Goal: Task Accomplishment & Management: Manage account settings

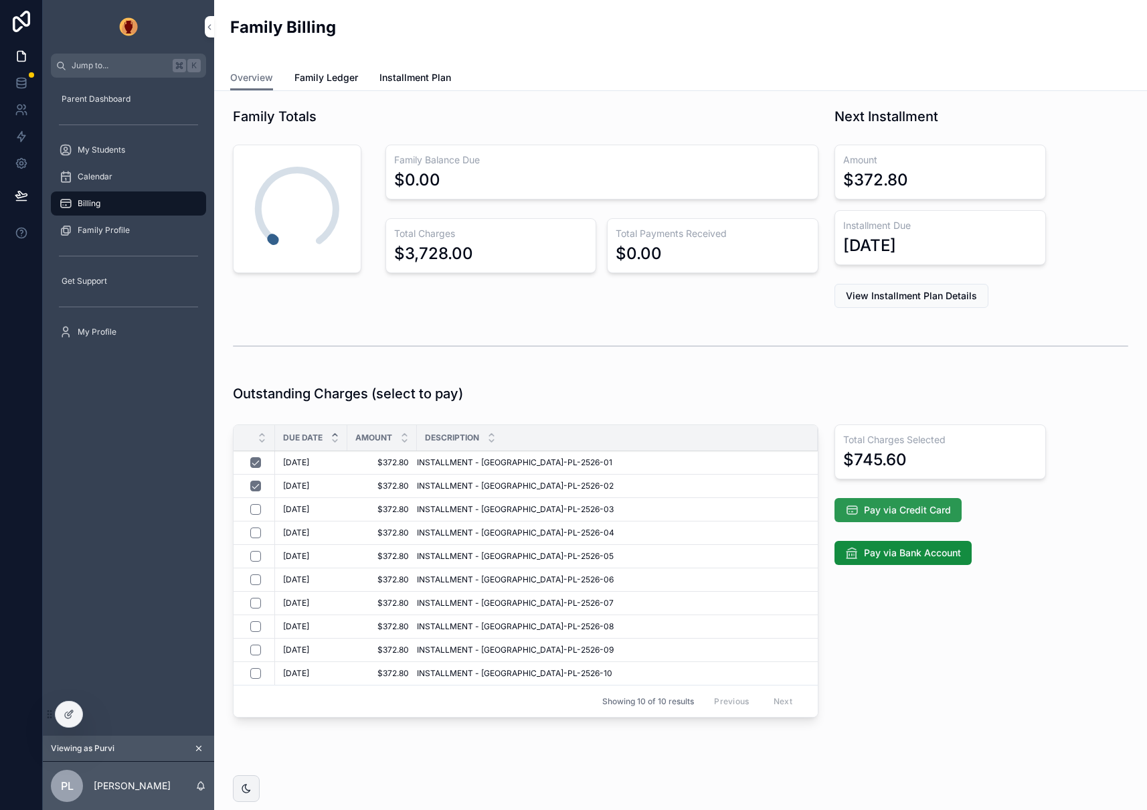
click at [908, 510] on span "Pay via Credit Card" at bounding box center [907, 509] width 87 height 13
click at [205, 745] on button "scrollable content" at bounding box center [198, 748] width 15 height 15
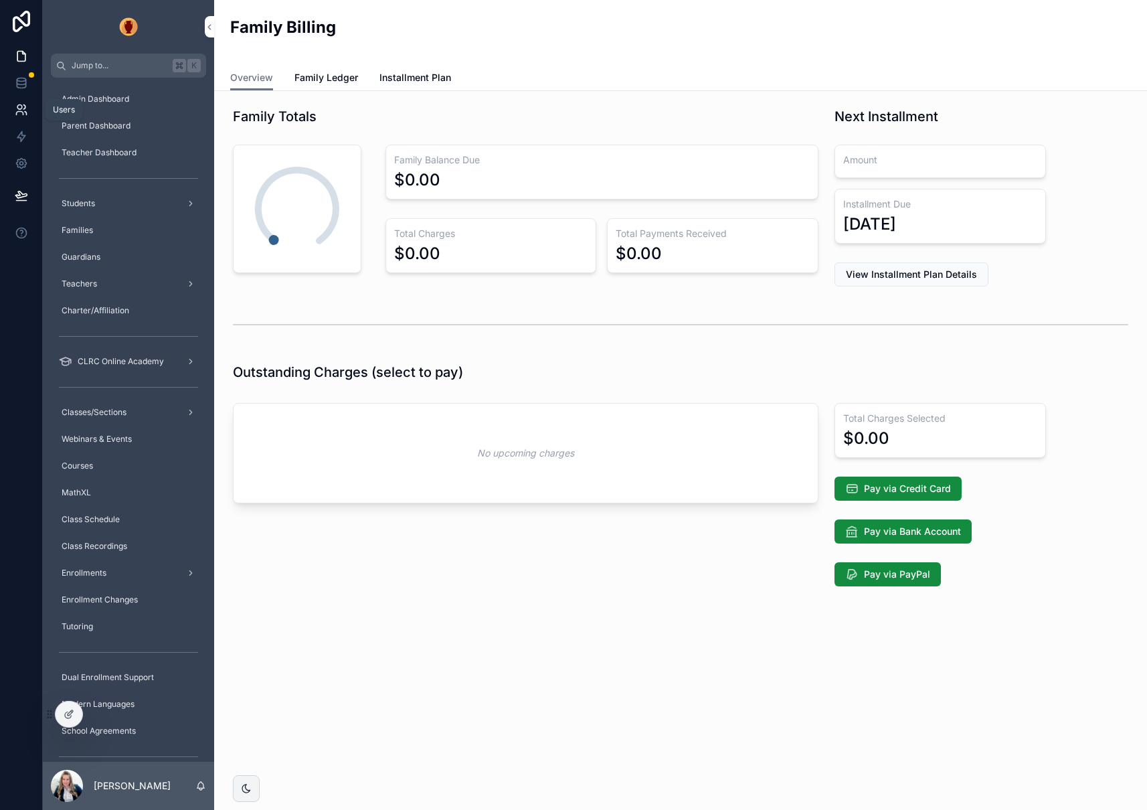
click at [25, 108] on icon at bounding box center [21, 109] width 13 height 13
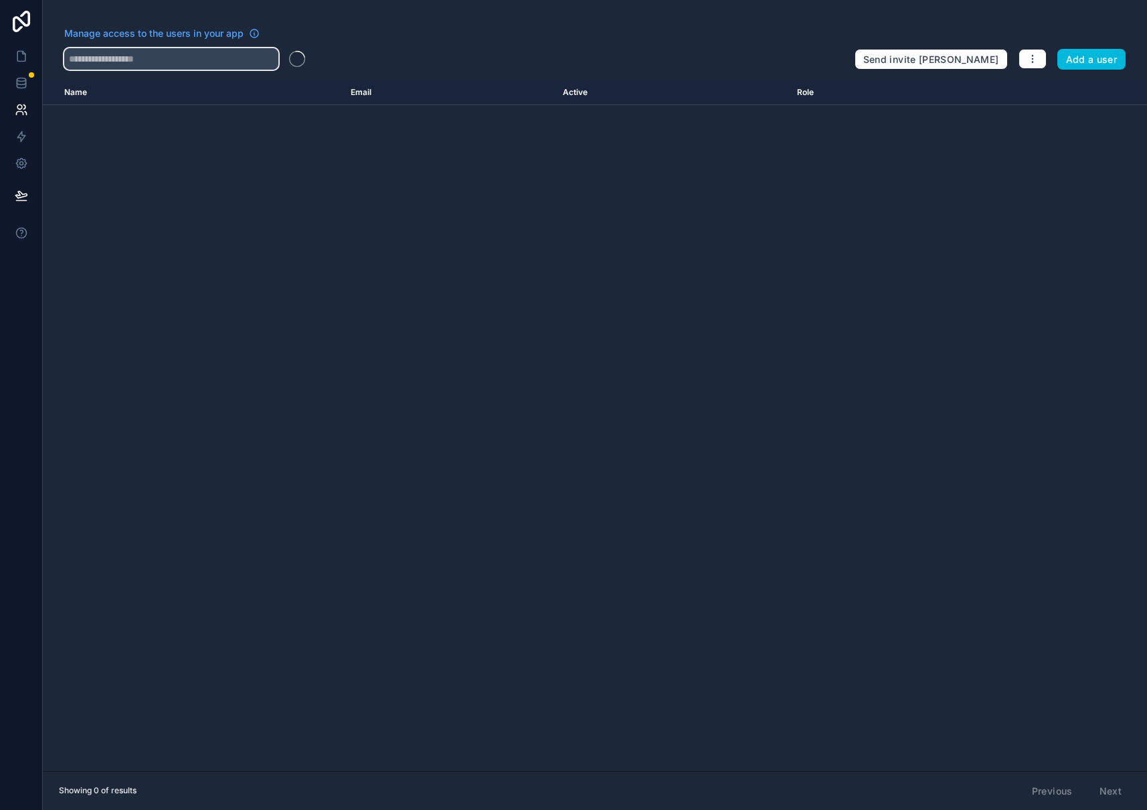
click at [114, 62] on input "text" at bounding box center [171, 58] width 214 height 21
type input "****"
click at [98, 58] on input "****" at bounding box center [171, 58] width 214 height 21
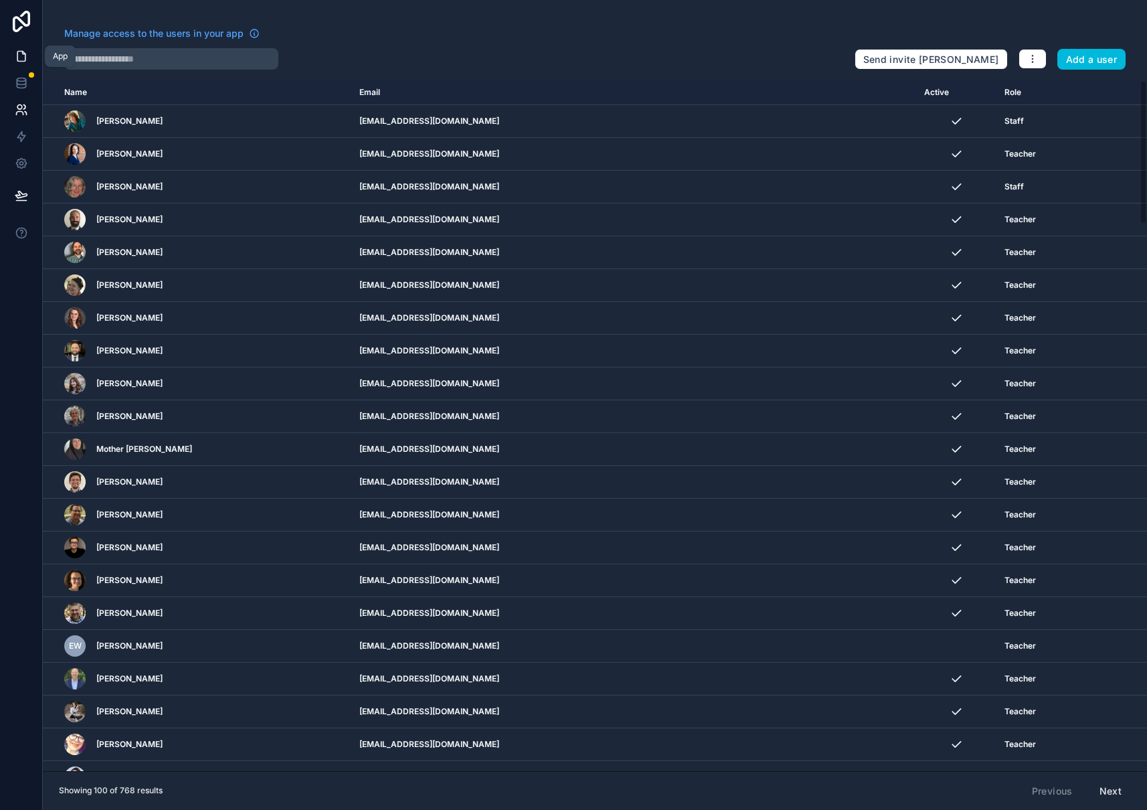
click at [23, 56] on icon at bounding box center [21, 56] width 13 height 13
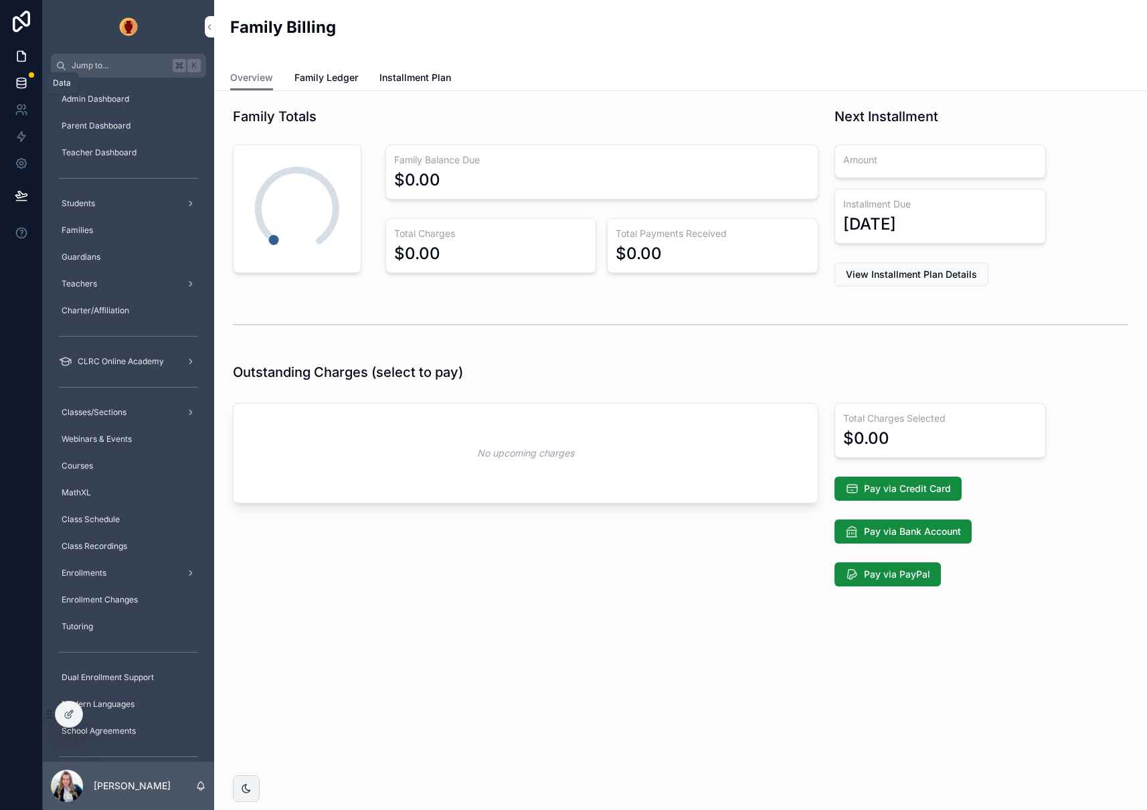
click at [18, 82] on icon at bounding box center [21, 82] width 13 height 13
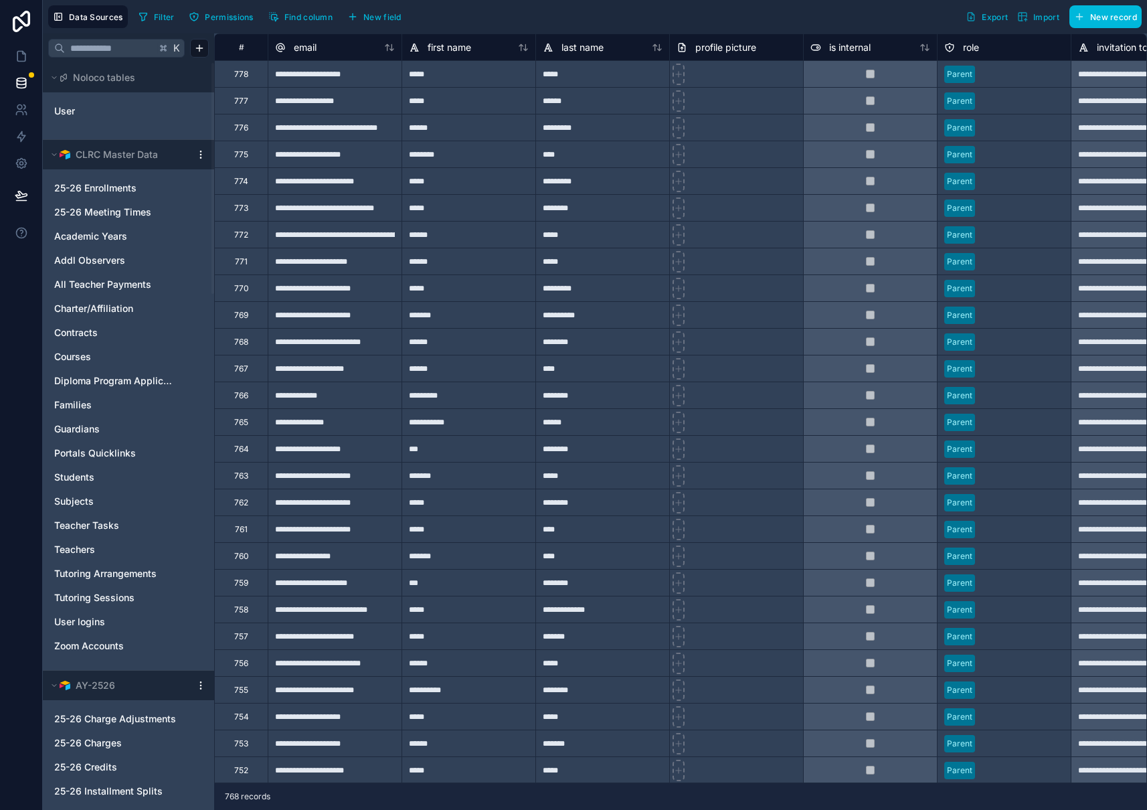
drag, startPoint x: 76, startPoint y: 110, endPoint x: 376, endPoint y: 71, distance: 303.1
click at [76, 110] on link "User" at bounding box center [108, 110] width 108 height 13
click at [20, 104] on icon at bounding box center [21, 109] width 13 height 13
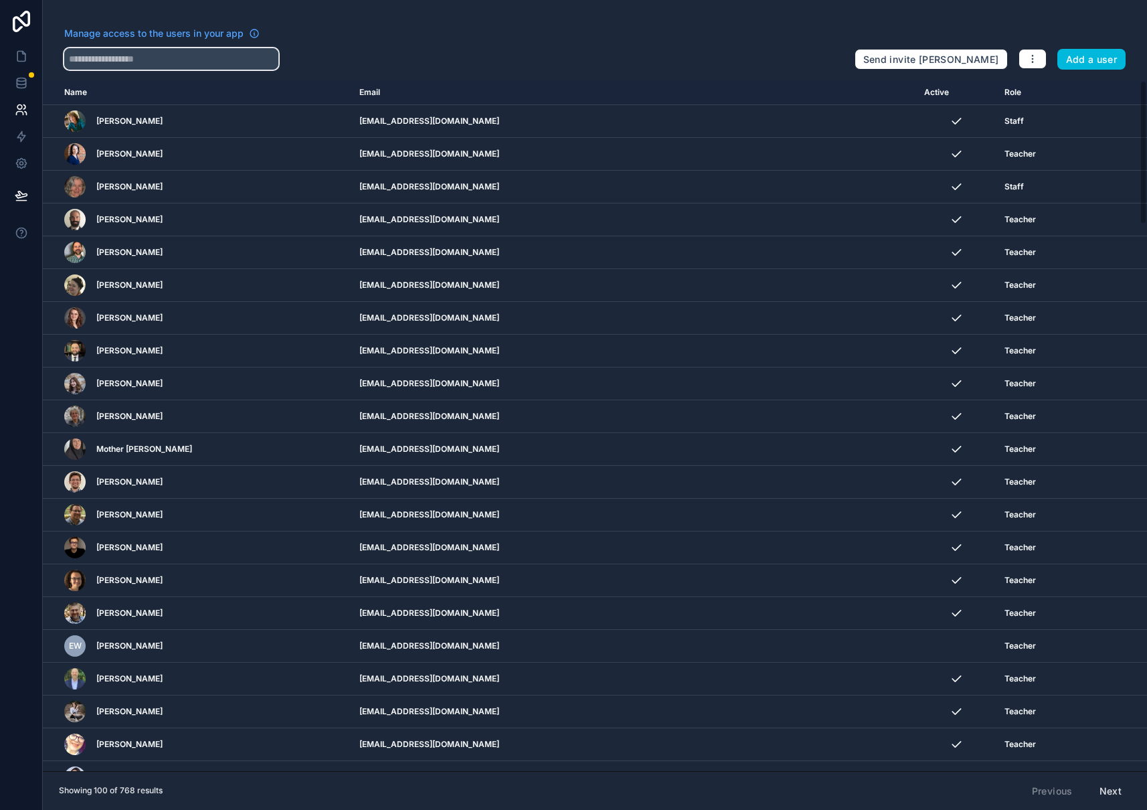
click at [164, 60] on input "text" at bounding box center [171, 58] width 214 height 21
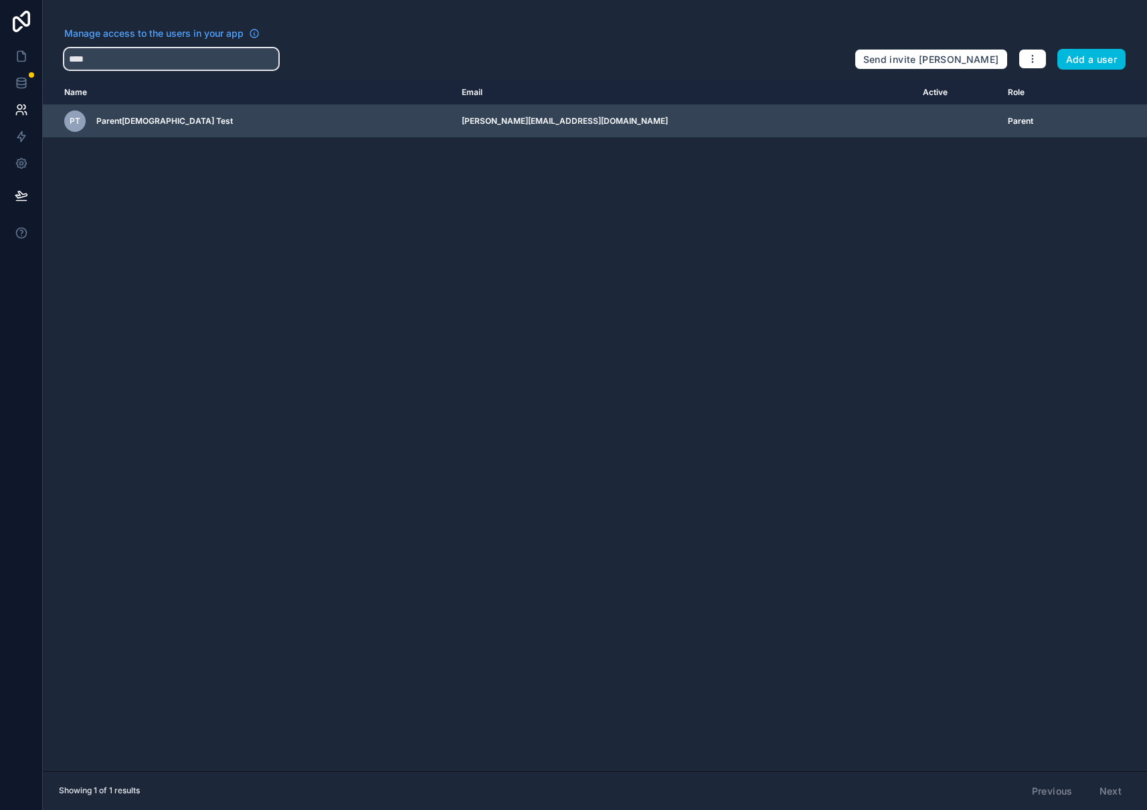
type input "****"
click at [785, 119] on td "[PERSON_NAME][EMAIL_ADDRESS][DOMAIN_NAME]" at bounding box center [684, 121] width 461 height 33
click at [915, 121] on td "scrollable content" at bounding box center [957, 121] width 85 height 33
click at [0, 0] on icon "scrollable content" at bounding box center [0, 0] width 0 height 0
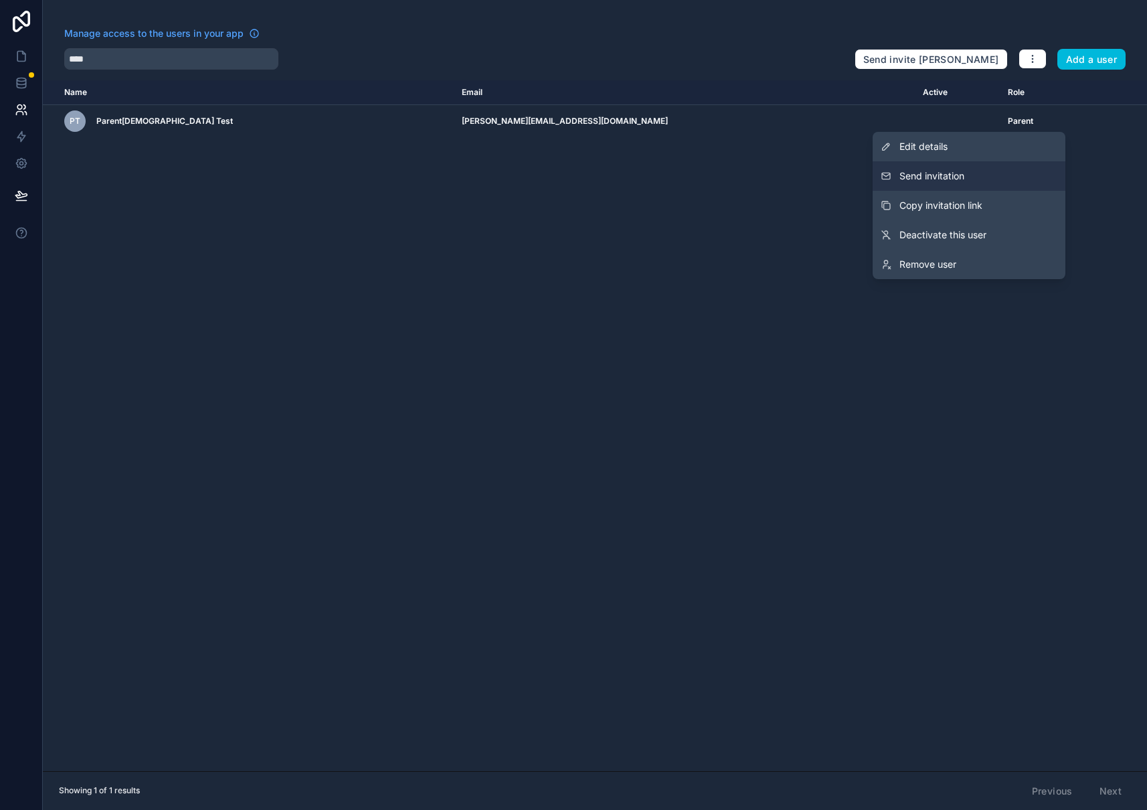
click at [926, 175] on span "Send invitation" at bounding box center [932, 175] width 65 height 13
